Goal: Task Accomplishment & Management: Manage account settings

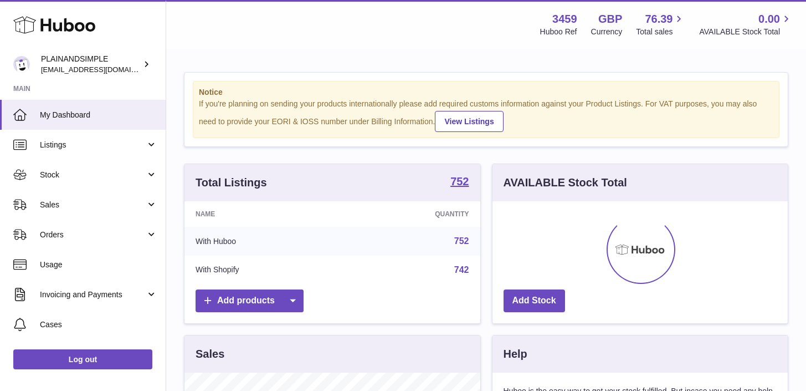
scroll to position [173, 295]
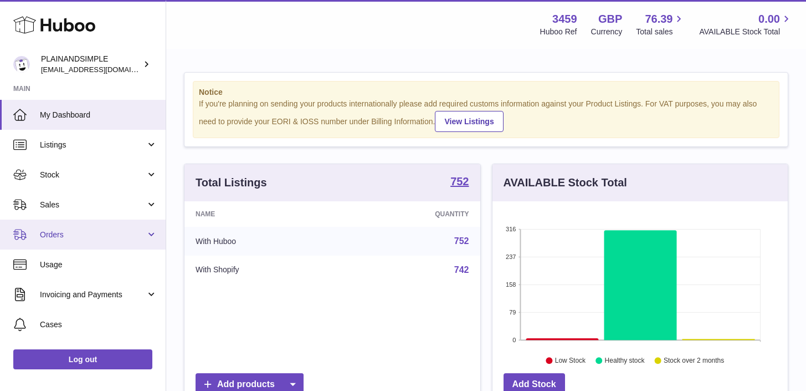
click at [89, 237] on span "Orders" at bounding box center [93, 234] width 106 height 11
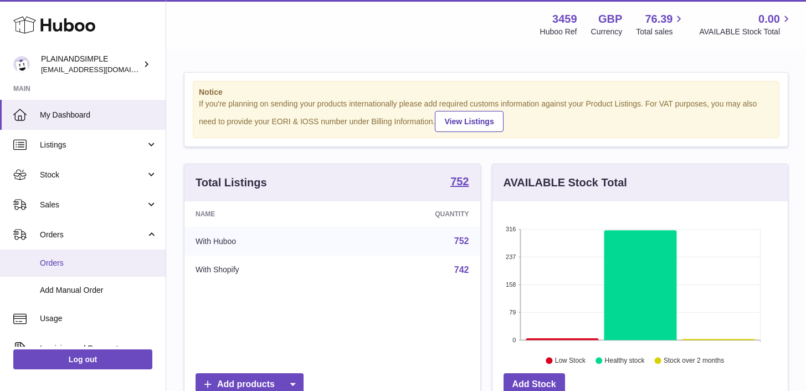
click at [90, 259] on span "Orders" at bounding box center [98, 263] width 117 height 11
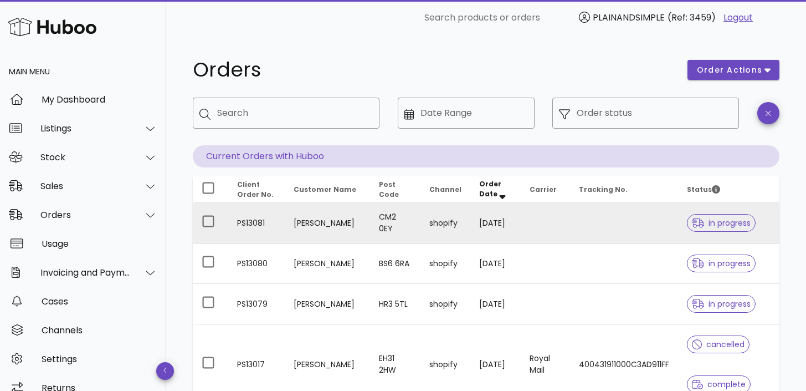
click at [539, 221] on td at bounding box center [546, 223] width 50 height 40
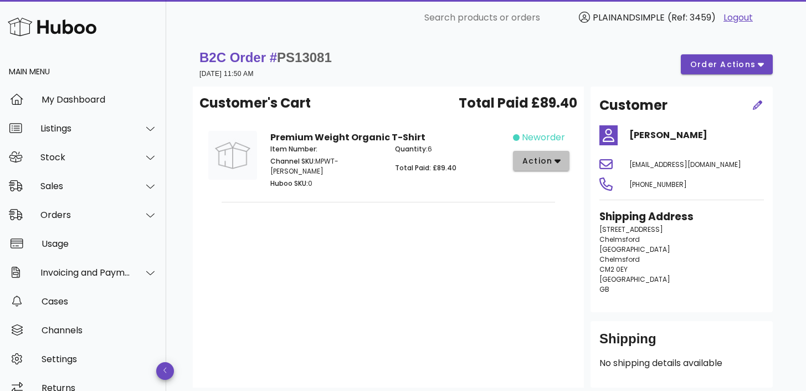
click at [547, 160] on span "action" at bounding box center [537, 161] width 31 height 12
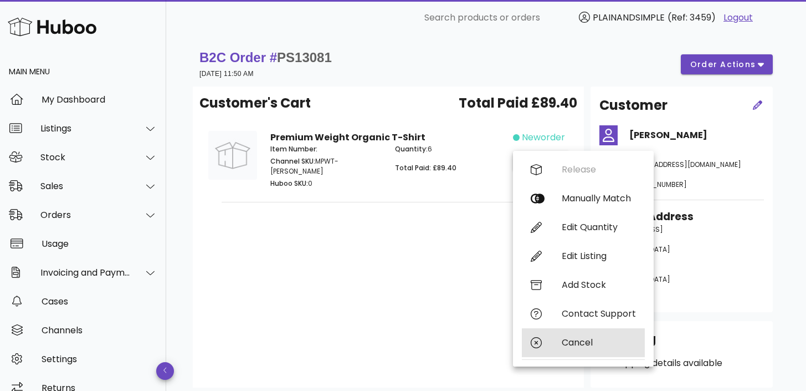
click at [586, 341] on div "Cancel" at bounding box center [599, 342] width 74 height 11
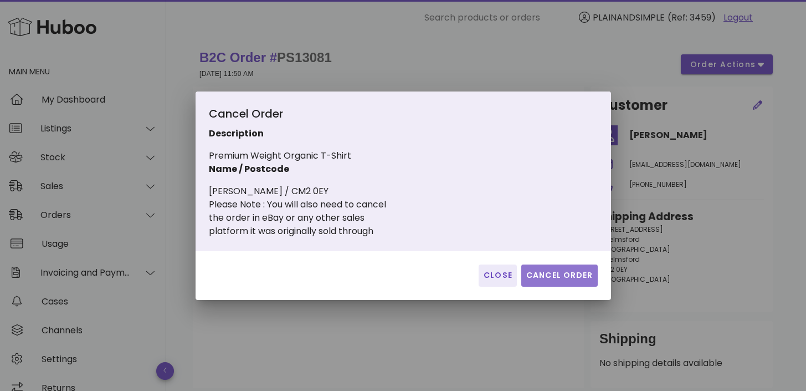
click at [567, 276] on span "Cancel Order" at bounding box center [560, 275] width 68 height 12
